Goal: Information Seeking & Learning: Find specific fact

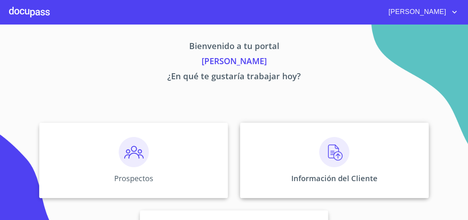
click at [335, 151] on img at bounding box center [334, 152] width 30 height 30
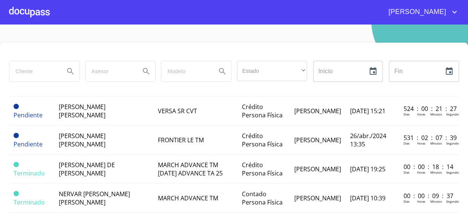
scroll to position [637, 0]
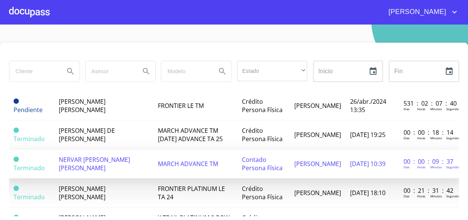
click at [103, 149] on td "NERVAR [PERSON_NAME] [PERSON_NAME]" at bounding box center [103, 163] width 99 height 29
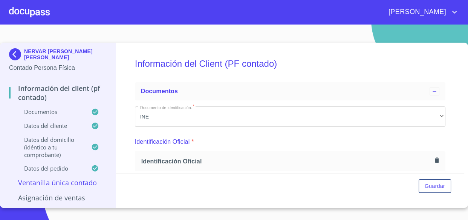
click at [12, 9] on div at bounding box center [29, 12] width 41 height 24
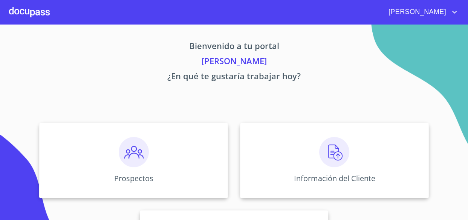
click at [44, 16] on div at bounding box center [29, 12] width 41 height 24
click at [138, 150] on img at bounding box center [134, 152] width 30 height 30
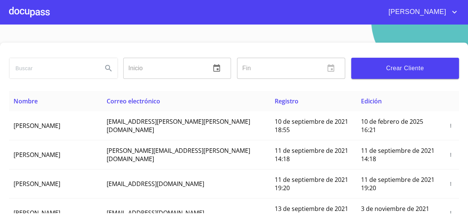
click at [29, 68] on input "search" at bounding box center [52, 68] width 87 height 20
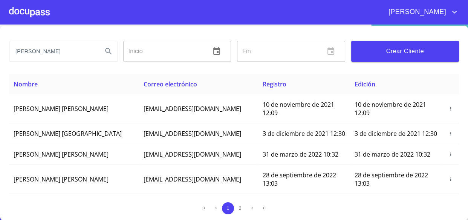
type input "[PERSON_NAME]"
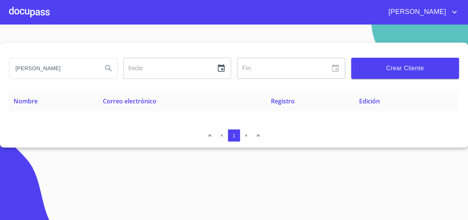
click at [38, 14] on div at bounding box center [29, 12] width 41 height 24
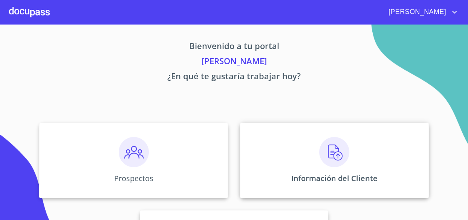
click at [330, 154] on img at bounding box center [334, 152] width 30 height 30
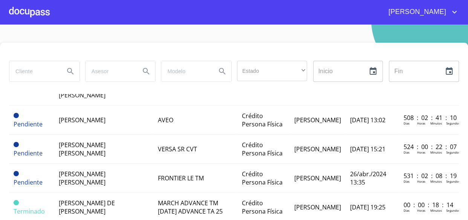
scroll to position [617, 0]
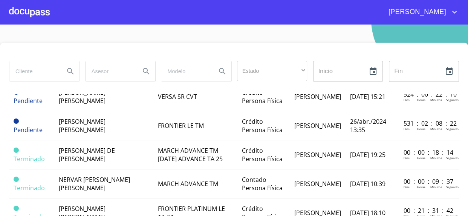
click at [22, 6] on div at bounding box center [29, 12] width 41 height 24
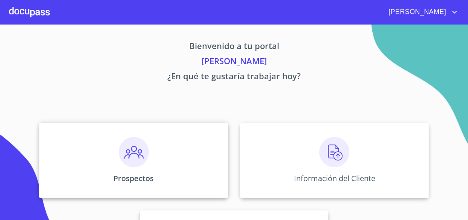
click at [136, 168] on div "Prospectos" at bounding box center [133, 160] width 189 height 75
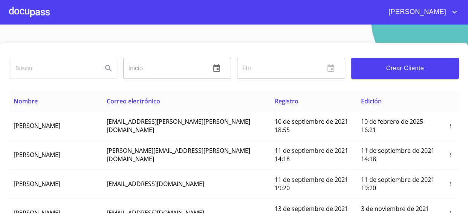
click at [54, 68] on input "search" at bounding box center [52, 68] width 87 height 20
type input "NERVAR"
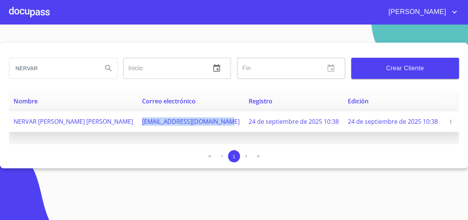
drag, startPoint x: 115, startPoint y: 121, endPoint x: 201, endPoint y: 121, distance: 86.0
click at [201, 121] on td "[EMAIL_ADDRESS][DOMAIN_NAME]" at bounding box center [191, 121] width 107 height 21
copy span "[EMAIL_ADDRESS][DOMAIN_NAME]"
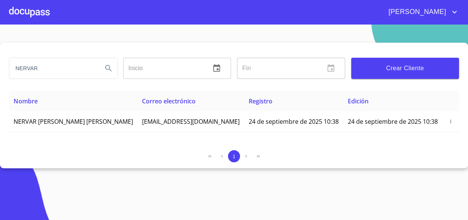
click at [30, 12] on div at bounding box center [29, 12] width 41 height 24
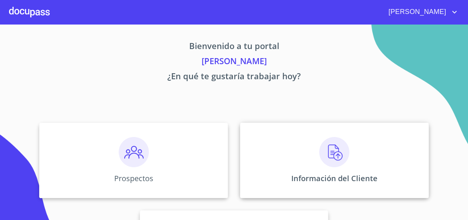
click at [327, 150] on img at bounding box center [334, 152] width 30 height 30
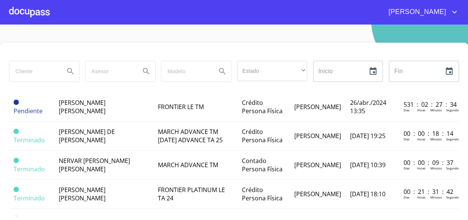
scroll to position [637, 0]
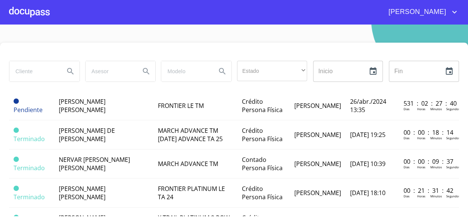
click at [31, 14] on div at bounding box center [29, 12] width 41 height 24
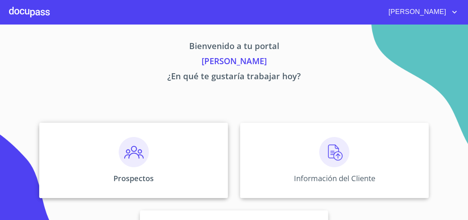
click at [132, 154] on img at bounding box center [134, 152] width 30 height 30
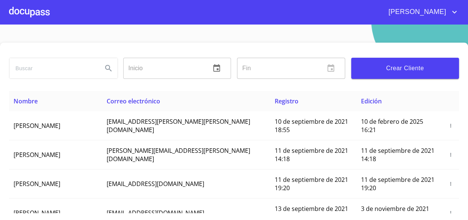
click at [53, 67] on input "search" at bounding box center [52, 68] width 87 height 20
type input "[PERSON_NAME] [PERSON_NAME]"
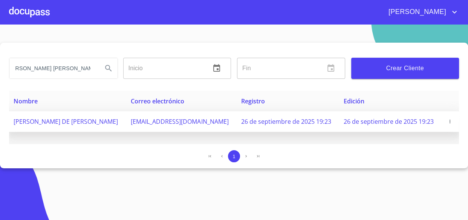
scroll to position [0, 0]
drag, startPoint x: 152, startPoint y: 121, endPoint x: 222, endPoint y: 123, distance: 69.8
click at [222, 123] on td "[EMAIL_ADDRESS][DOMAIN_NAME]" at bounding box center [181, 121] width 110 height 21
copy span "[EMAIL_ADDRESS][DOMAIN_NAME]"
